Goal: Navigation & Orientation: Understand site structure

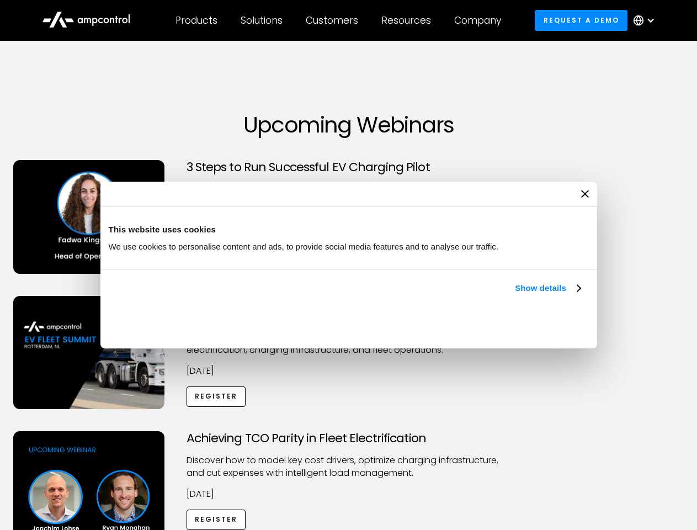
click at [515, 295] on link "Show details" at bounding box center [547, 288] width 65 height 13
click at [0, 0] on div "Necessary cookies help make a website usable by enabling basic functions like p…" at bounding box center [0, 0] width 0 height 0
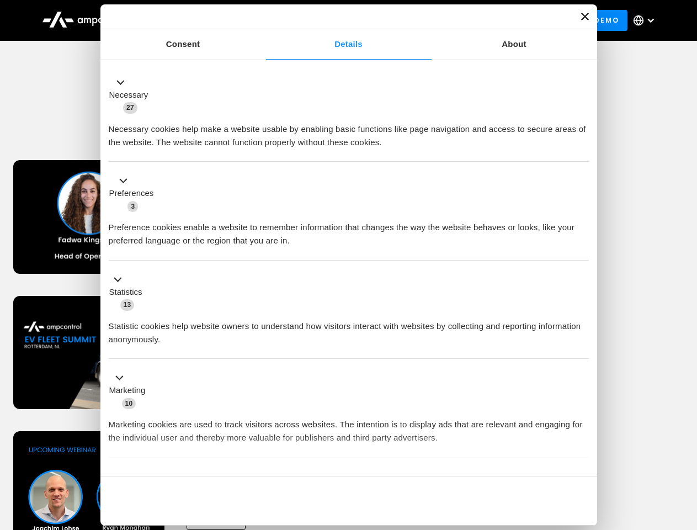
click at [685, 445] on div "Achieving TCO Parity in Fleet Electrification Discover how to model key cost dr…" at bounding box center [348, 517] width 693 height 173
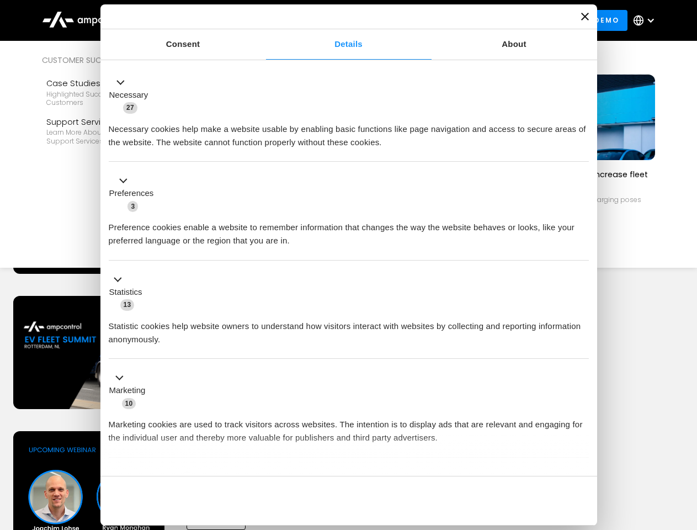
click at [340, 20] on div "Customers" at bounding box center [332, 20] width 52 height 12
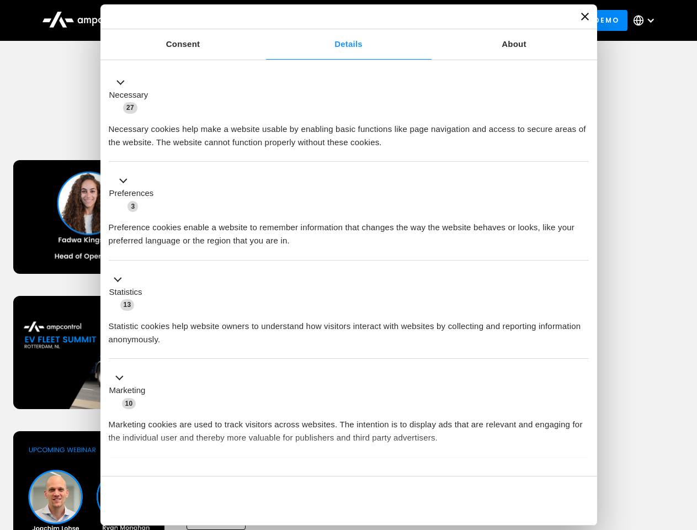
click at [196, 20] on div "Products" at bounding box center [197, 20] width 42 height 12
click at [262, 20] on div "Solutions" at bounding box center [262, 20] width 42 height 12
click at [334, 20] on div "Customers" at bounding box center [332, 20] width 52 height 12
click at [409, 20] on div "Resources" at bounding box center [406, 20] width 50 height 12
click at [481, 20] on div "Company" at bounding box center [477, 20] width 47 height 12
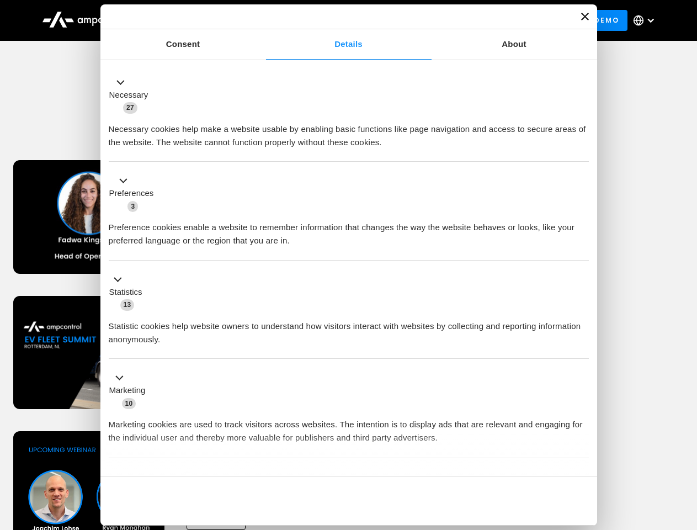
click at [647, 20] on div at bounding box center [650, 20] width 9 height 9
